Goal: Information Seeking & Learning: Learn about a topic

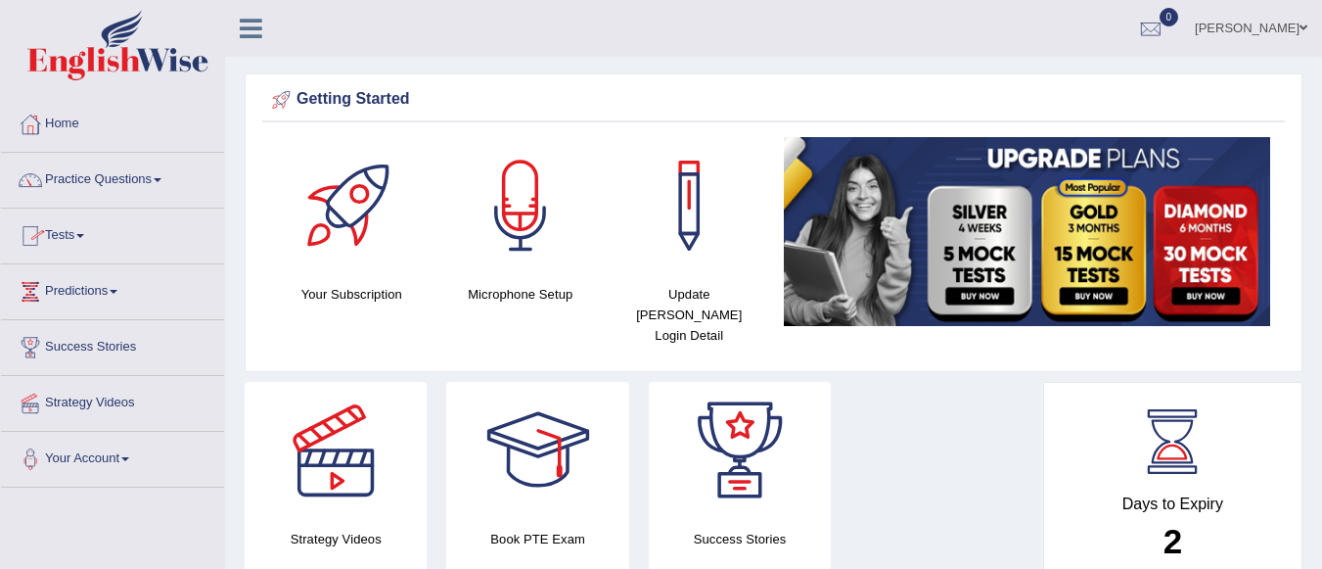
drag, startPoint x: 0, startPoint y: 0, endPoint x: 161, endPoint y: 179, distance: 240.5
click at [161, 179] on span at bounding box center [158, 180] width 8 height 4
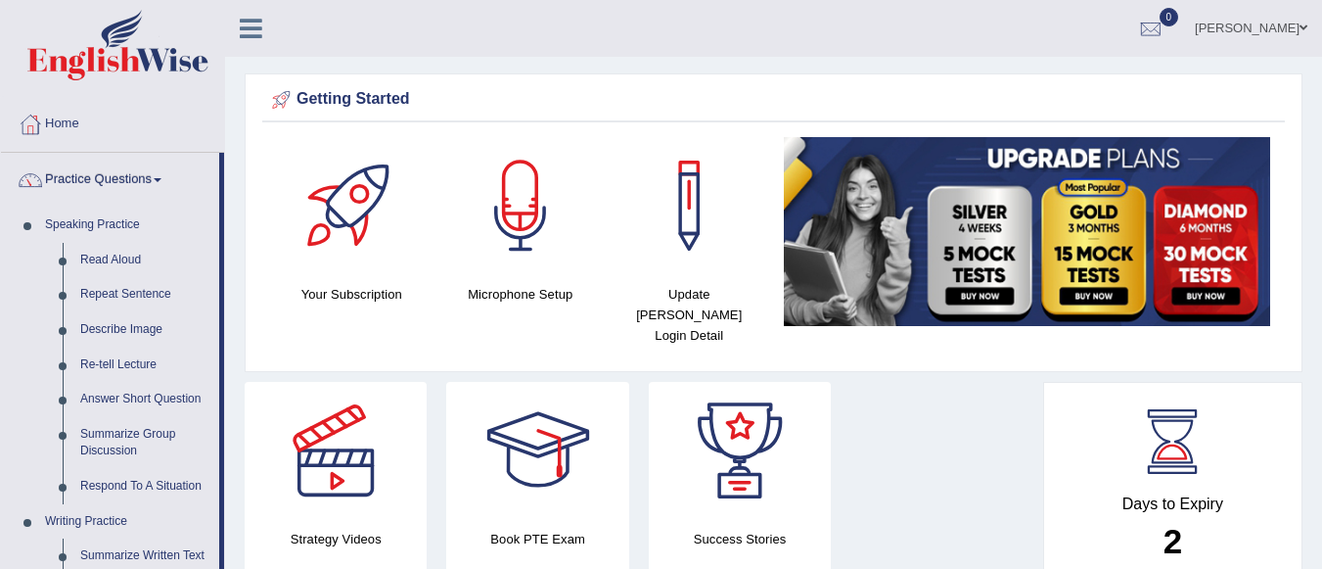
scroll to position [497, 0]
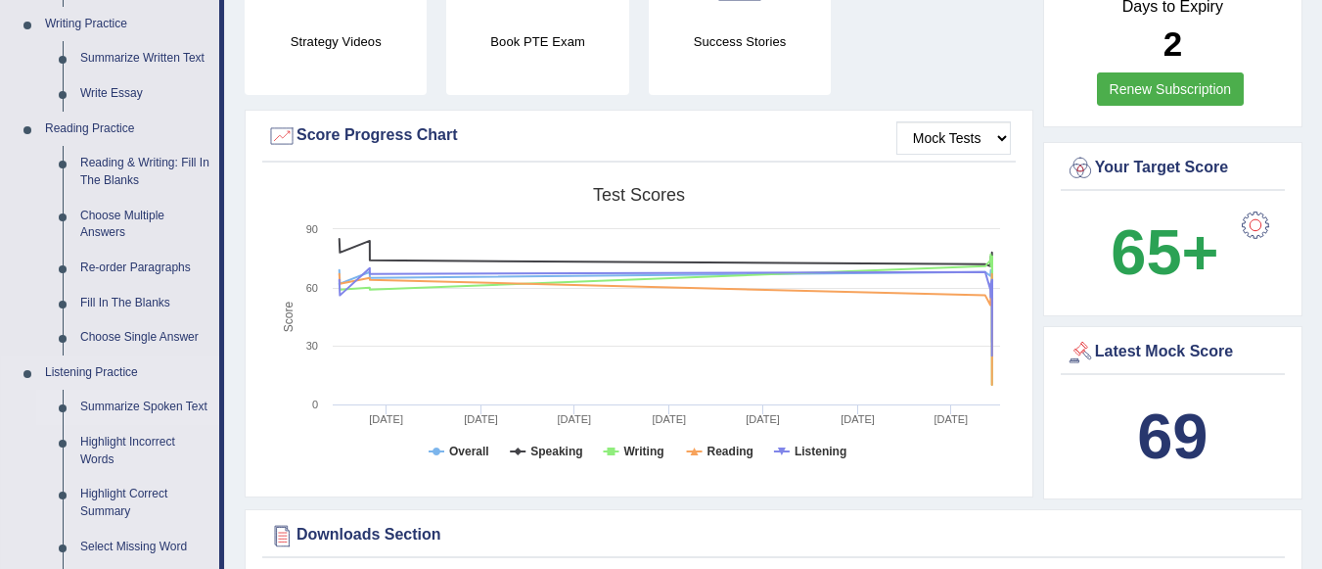
click at [172, 394] on link "Summarize Spoken Text" at bounding box center [145, 407] width 148 height 35
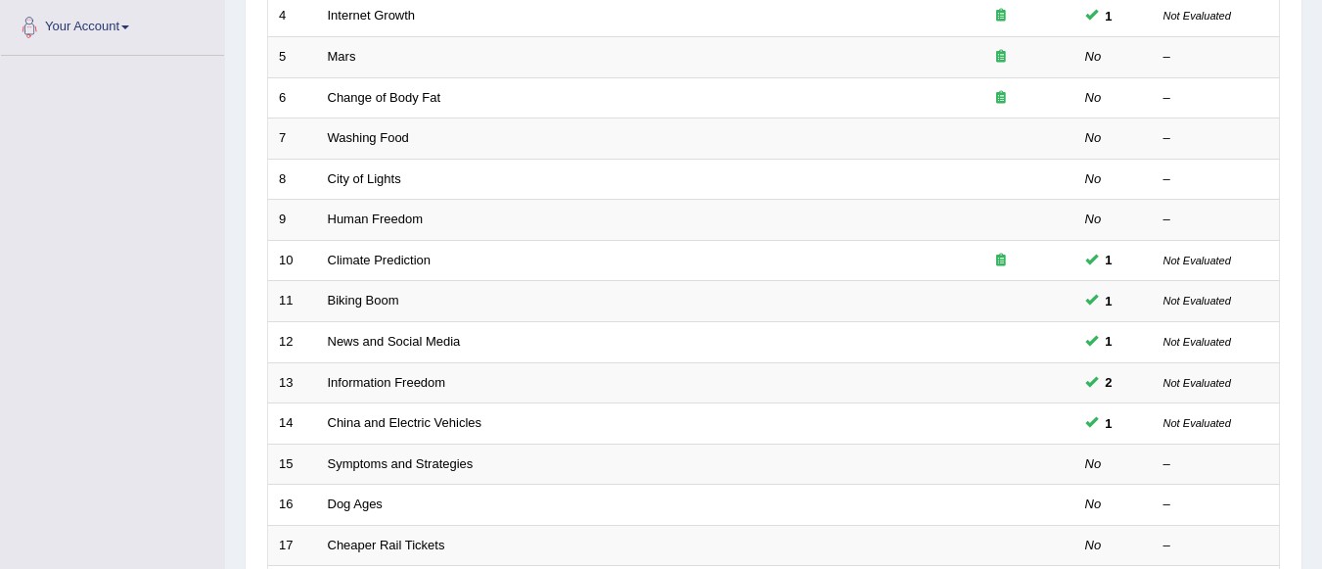
scroll to position [727, 0]
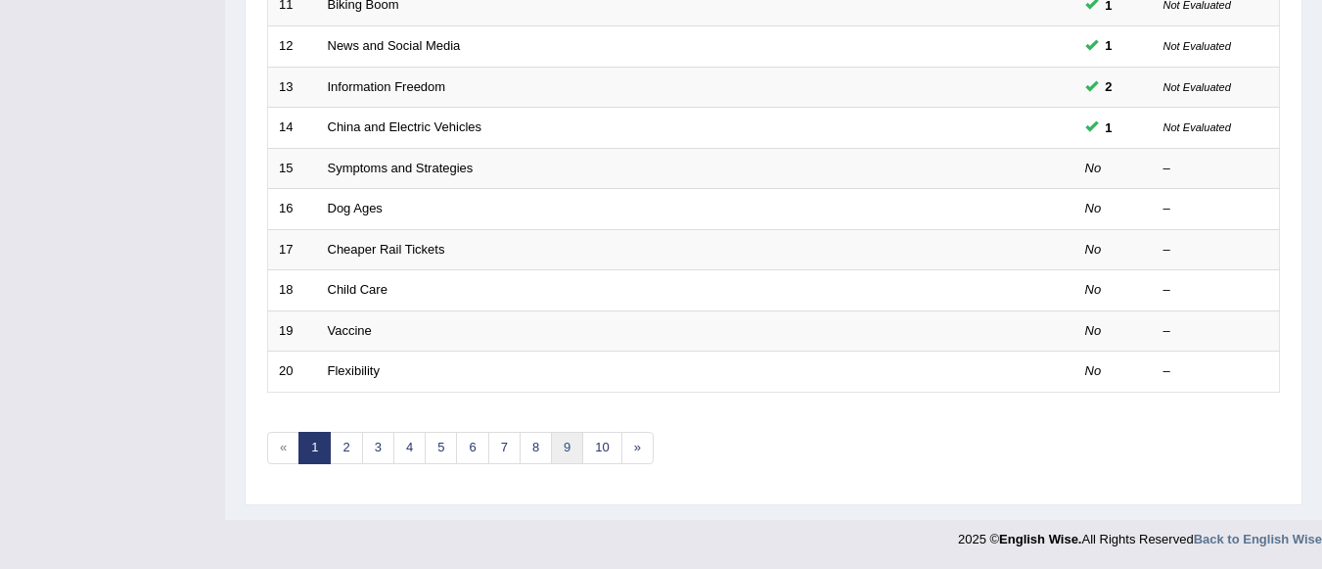
click at [563, 450] on link "9" at bounding box center [567, 448] width 32 height 32
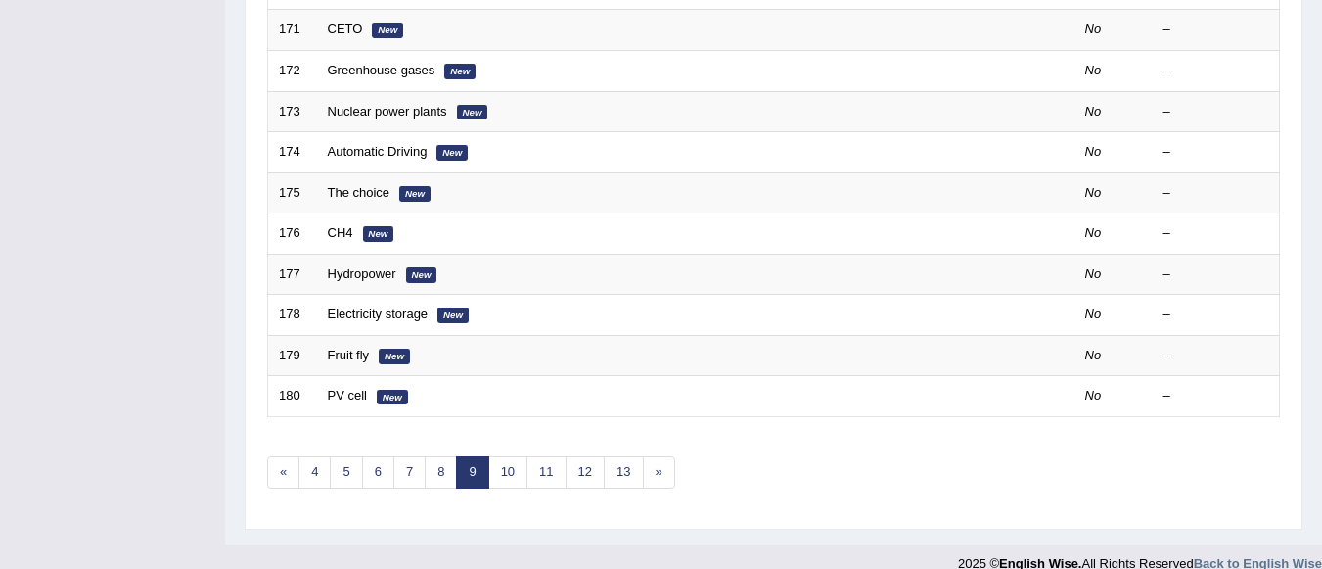
scroll to position [727, 0]
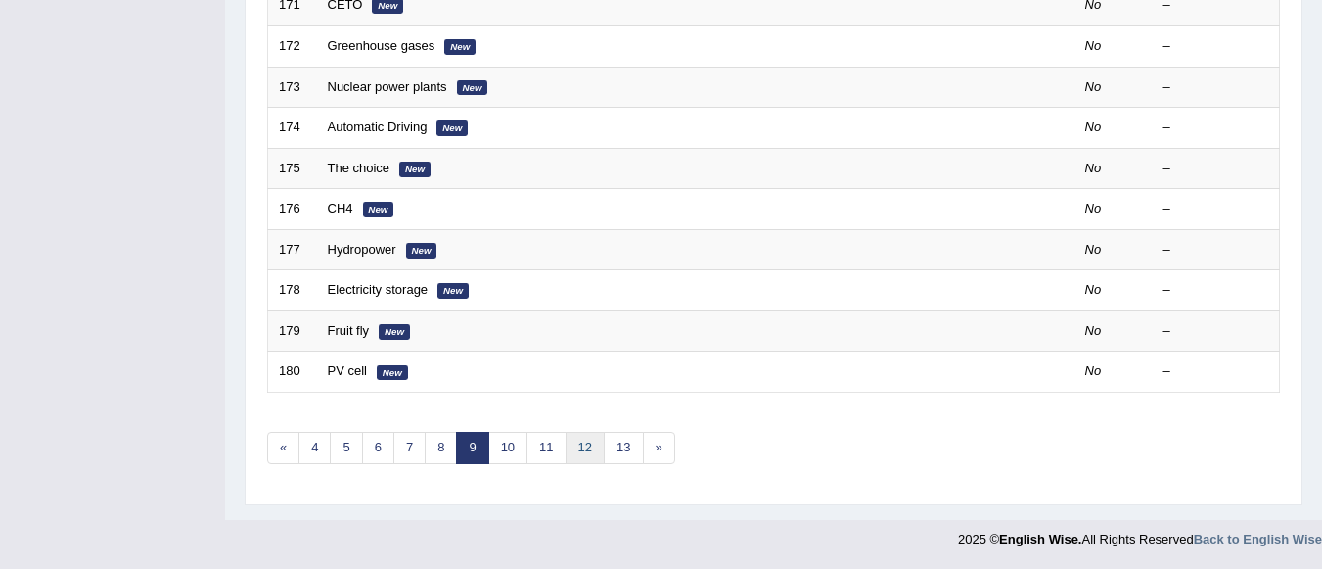
click at [588, 449] on link "12" at bounding box center [585, 448] width 39 height 32
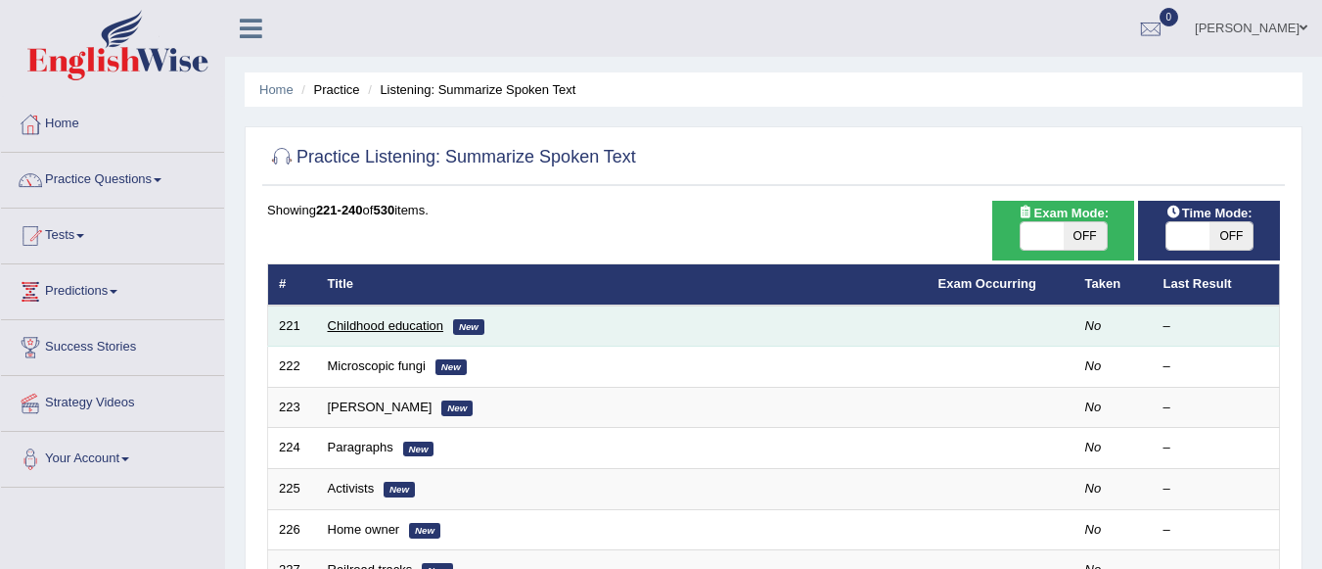
click at [391, 329] on link "Childhood education" at bounding box center [386, 325] width 116 height 15
